Goal: Task Accomplishment & Management: Use online tool/utility

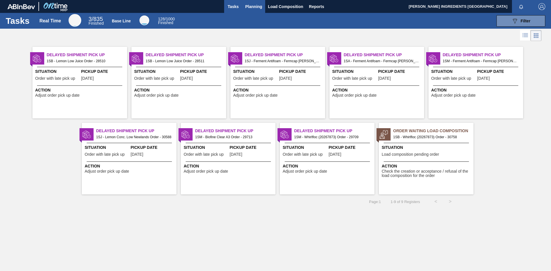
click at [252, 8] on span "Planning" at bounding box center [253, 6] width 17 height 7
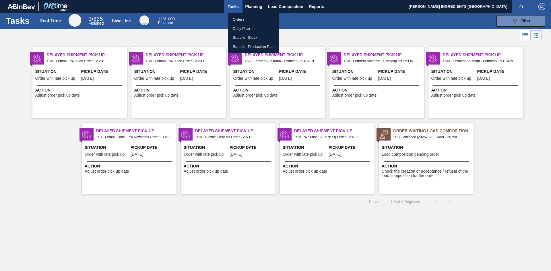
click at [241, 21] on li "Orders" at bounding box center [253, 19] width 51 height 9
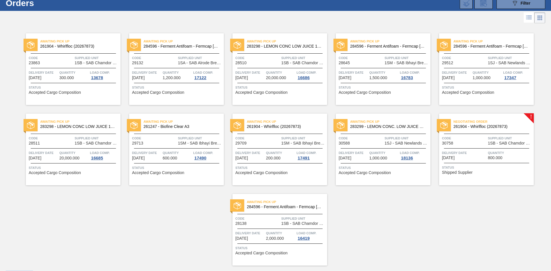
scroll to position [34, 0]
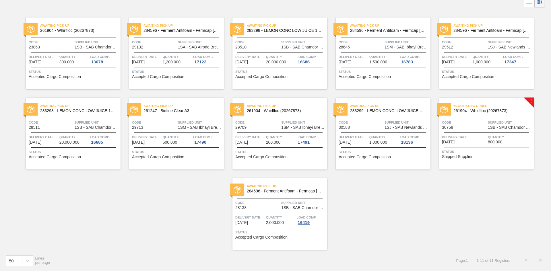
click at [479, 124] on span "Code" at bounding box center [464, 123] width 44 height 6
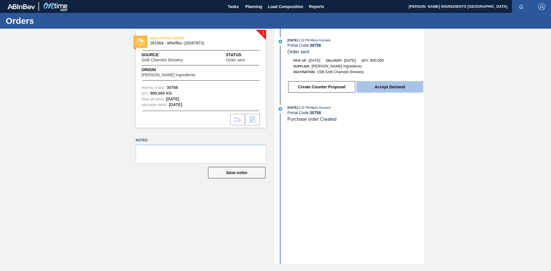
click at [375, 89] on button "Accept Demand" at bounding box center [390, 86] width 67 height 11
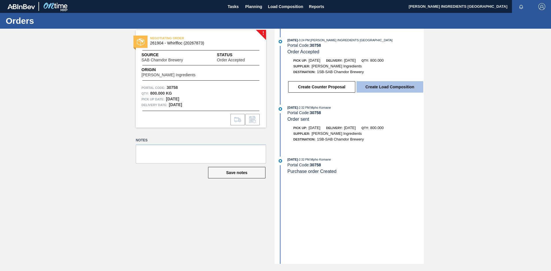
click at [391, 88] on button "Create Load Composition" at bounding box center [390, 86] width 67 height 11
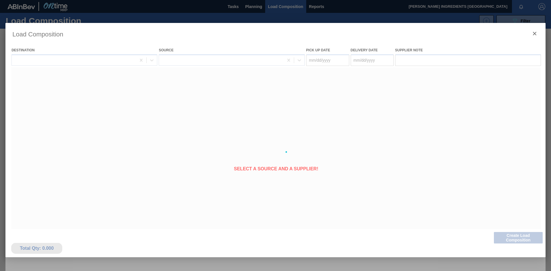
type Date "08/15/2025"
type Date "08/16/2025"
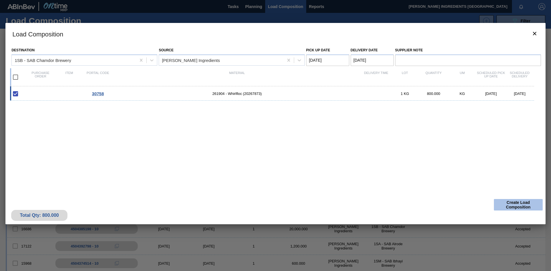
click at [521, 207] on button "Create Load Composition" at bounding box center [518, 204] width 49 height 11
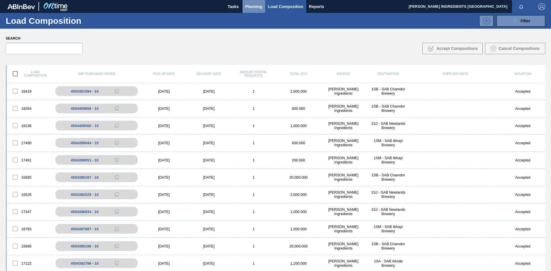
click at [249, 7] on span "Planning" at bounding box center [253, 6] width 17 height 7
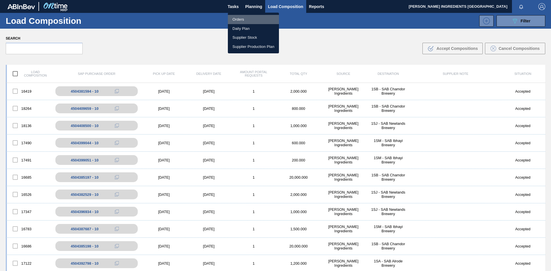
click at [243, 21] on li "Orders" at bounding box center [253, 19] width 51 height 9
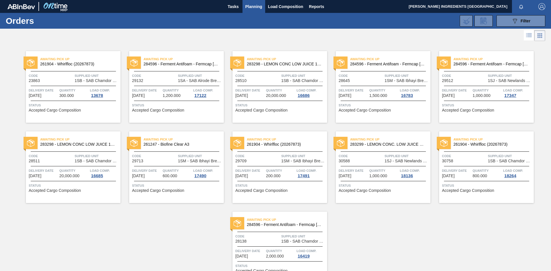
click at [498, 158] on span "Supplied Unit" at bounding box center [510, 156] width 44 height 6
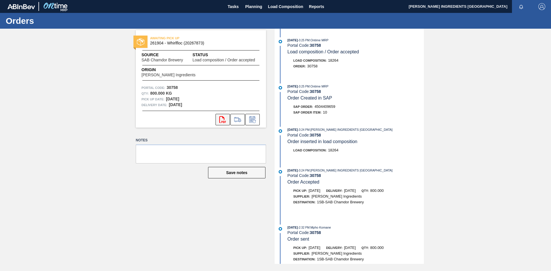
click at [223, 122] on icon at bounding box center [222, 119] width 7 height 7
